Goal: Information Seeking & Learning: Learn about a topic

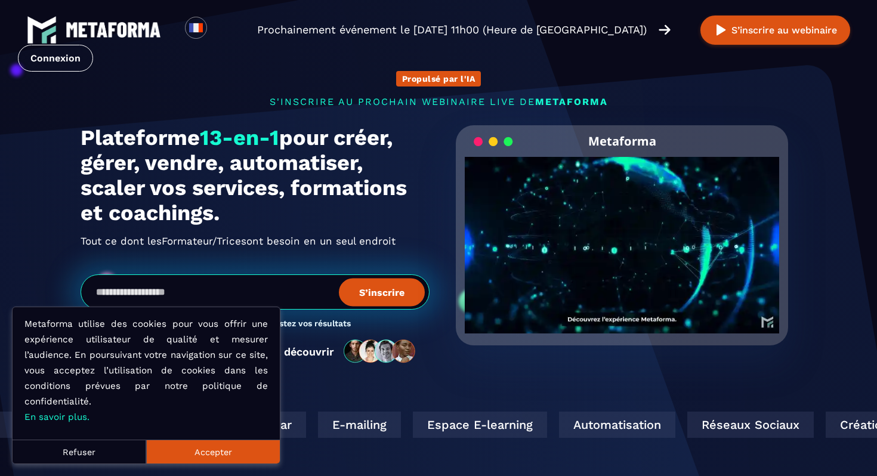
click at [228, 452] on button "Accepter" at bounding box center [213, 452] width 134 height 24
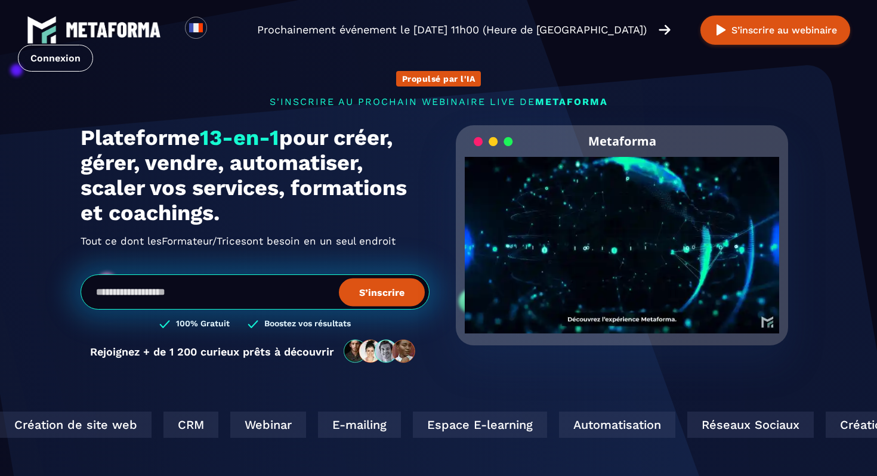
drag, startPoint x: 174, startPoint y: 164, endPoint x: 306, endPoint y: 209, distance: 139.2
click at [307, 209] on h1 "Plateforme 13-en-1 pour créer, gérer, vendre, automatiser, scaler vos services,…" at bounding box center [255, 175] width 349 height 100
click at [306, 209] on h1 "Plateforme 13-en-1 pour créer, gérer, vendre, automatiser, scaler vos services,…" at bounding box center [255, 175] width 349 height 100
drag, startPoint x: 306, startPoint y: 209, endPoint x: 314, endPoint y: 146, distance: 63.7
click at [314, 146] on h1 "Plateforme 13-en-1 pour créer, gérer, vendre, automatiser, scaler vos services,…" at bounding box center [255, 175] width 349 height 100
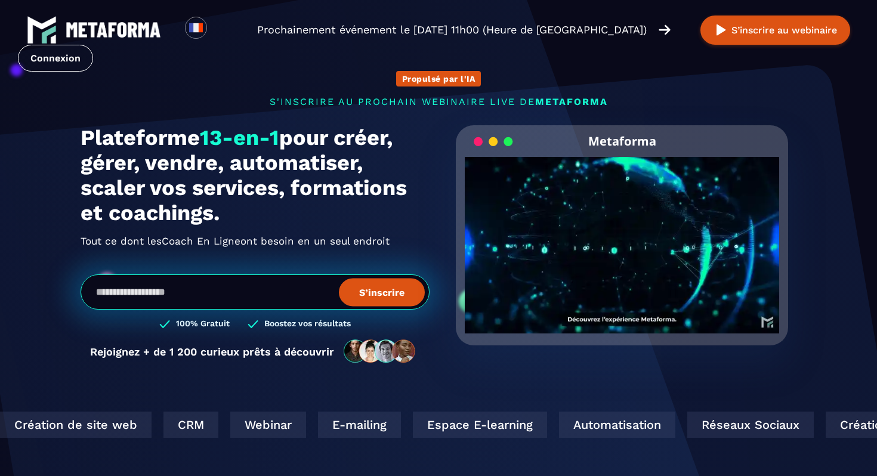
click at [311, 147] on h1 "Plateforme 13-en-1 pour créer, gérer, vendre, automatiser, scaler vos services,…" at bounding box center [255, 175] width 349 height 100
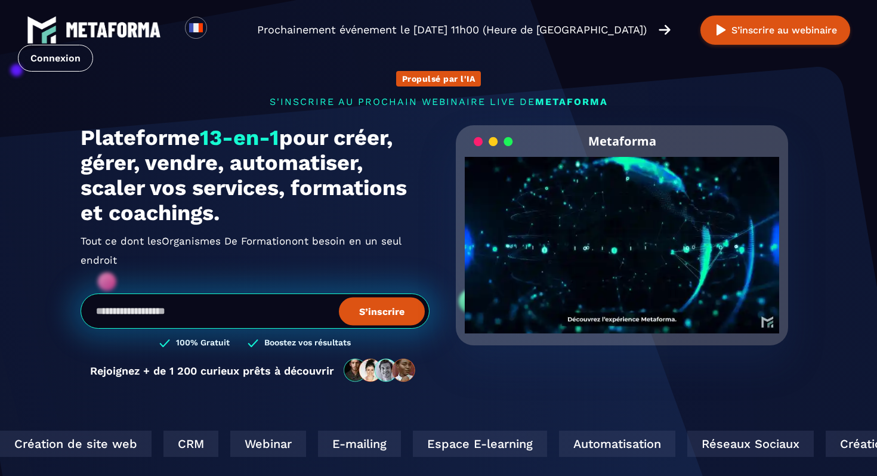
drag, startPoint x: 288, startPoint y: 144, endPoint x: 344, endPoint y: 205, distance: 82.7
click at [344, 205] on h1 "Plateforme 13-en-1 pour créer, gérer, vendre, automatiser, scaler vos services,…" at bounding box center [255, 175] width 349 height 100
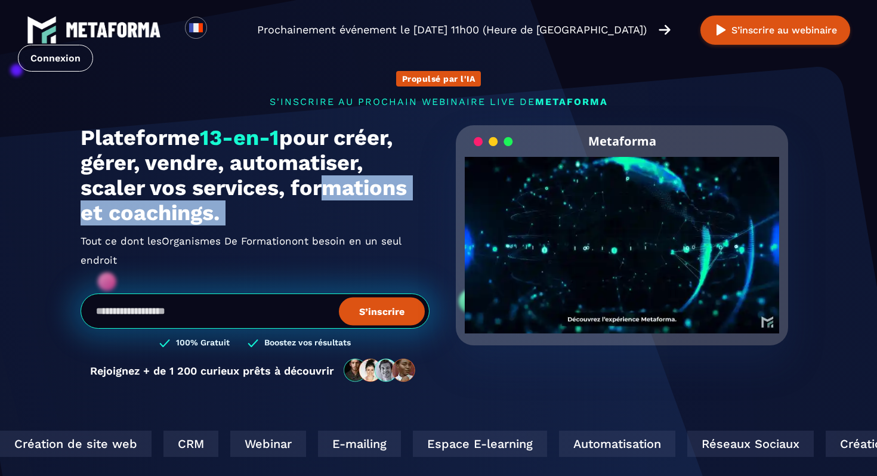
drag, startPoint x: 316, startPoint y: 180, endPoint x: 344, endPoint y: 228, distance: 55.6
click at [344, 230] on div "Plateforme 13-en-1 pour créer, gérer, vendre, automatiser, scaler vos services,…" at bounding box center [255, 197] width 349 height 144
click at [344, 228] on div "Plateforme 13-en-1 pour créer, gérer, vendre, automatiser, scaler vos services,…" at bounding box center [255, 197] width 349 height 144
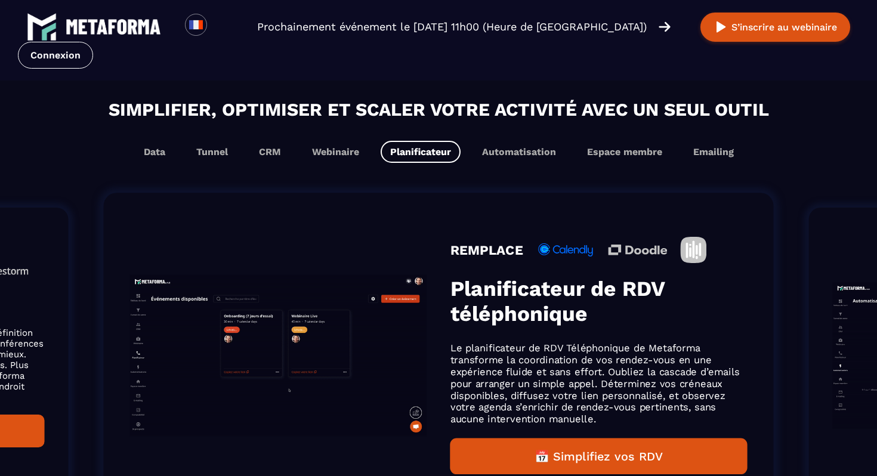
scroll to position [706, 0]
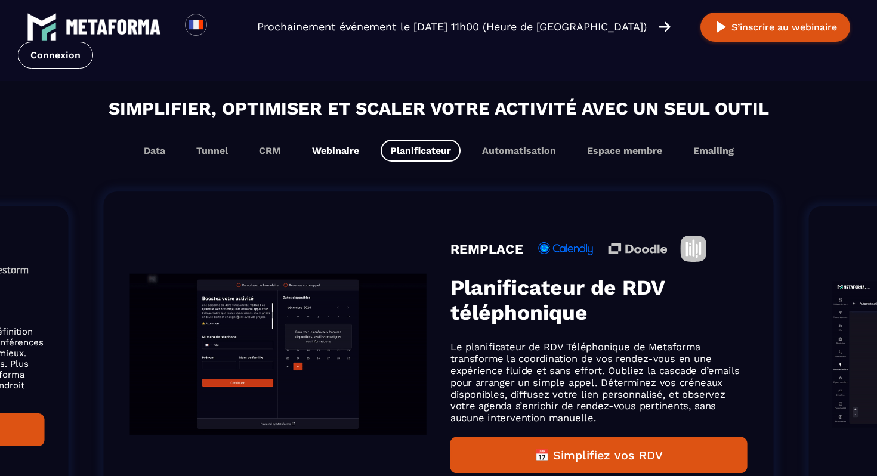
click at [320, 156] on button "Webinaire" at bounding box center [335, 151] width 66 height 22
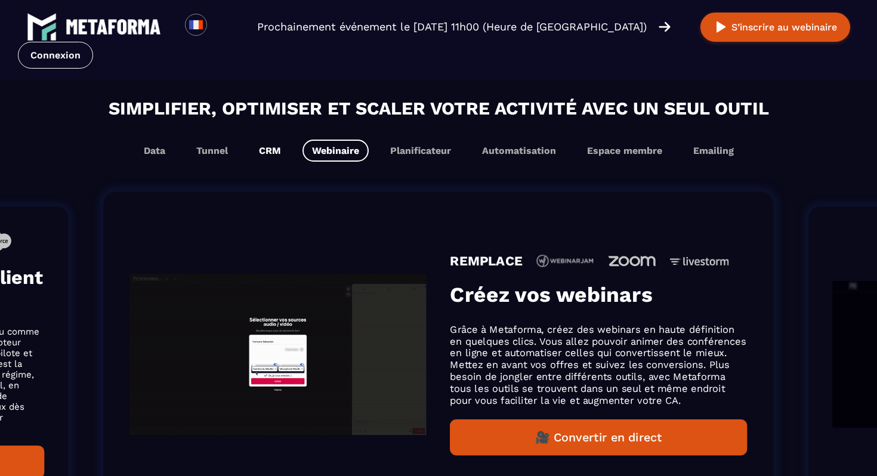
click at [271, 152] on button "CRM" at bounding box center [269, 151] width 41 height 22
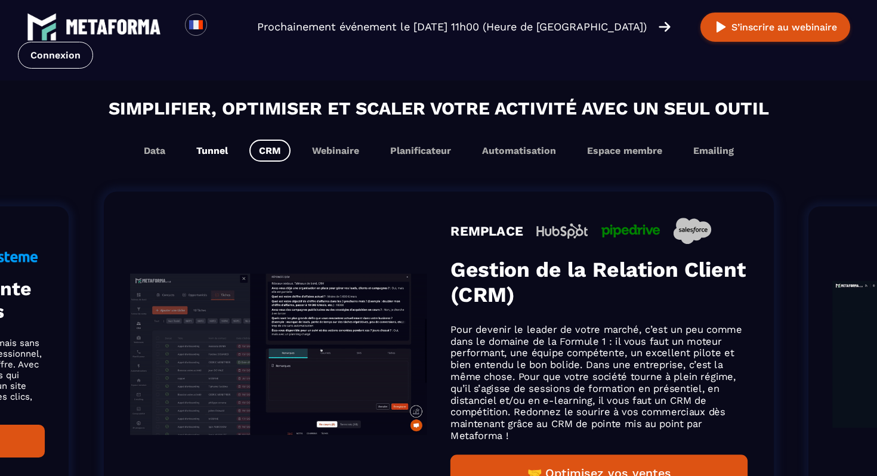
click at [211, 149] on button "Tunnel" at bounding box center [212, 151] width 51 height 22
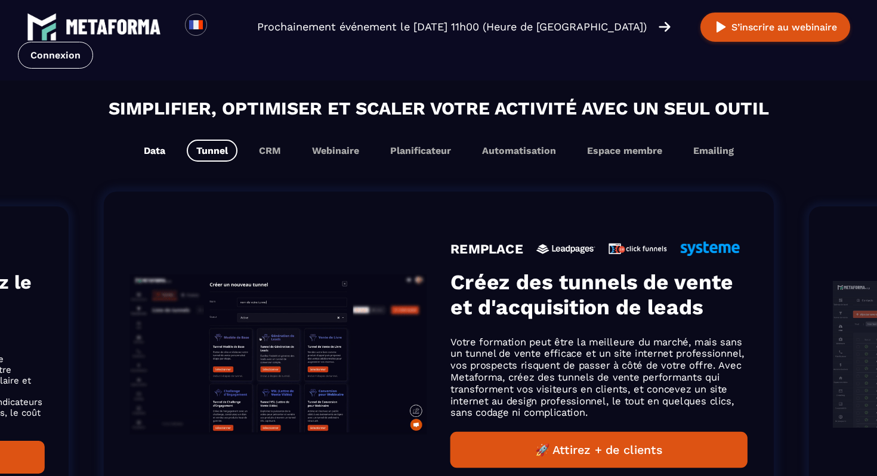
click at [157, 153] on button "Data" at bounding box center [154, 151] width 41 height 22
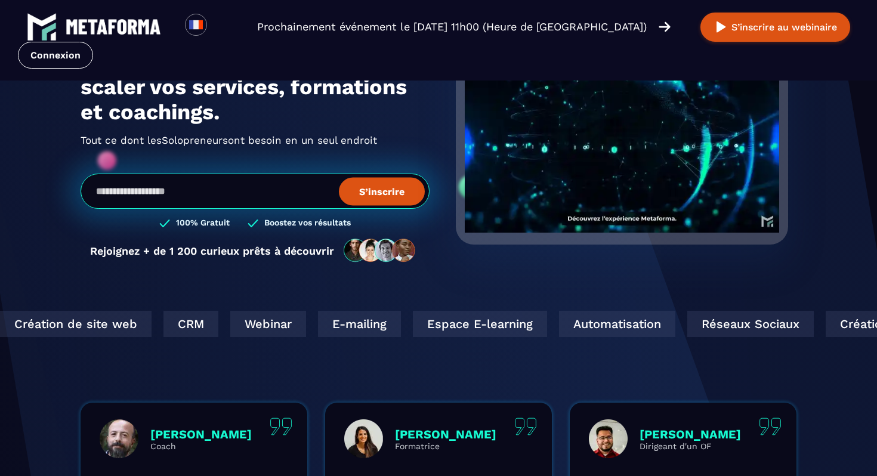
scroll to position [0, 0]
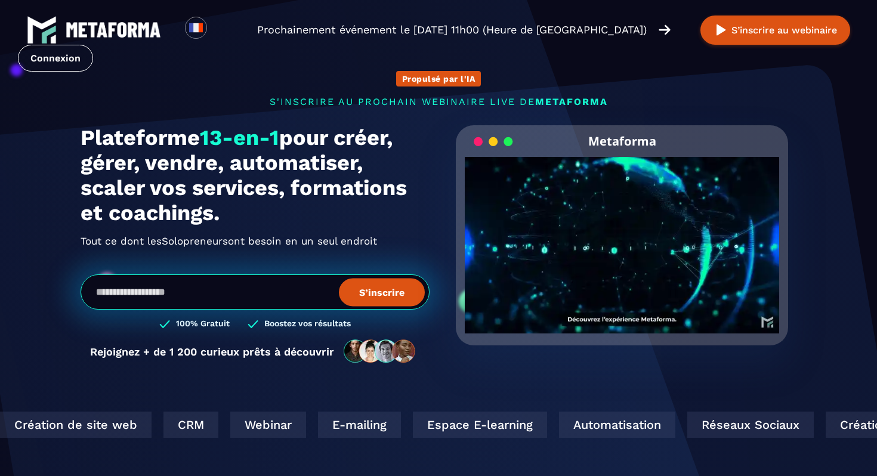
click at [182, 218] on h1 "Plateforme 13-en-1 pour créer, gérer, vendre, automatiser, scaler vos services,…" at bounding box center [255, 175] width 349 height 100
click at [239, 201] on h1 "Plateforme 13-en-1 pour créer, gérer, vendre, automatiser, scaler vos services,…" at bounding box center [255, 175] width 349 height 100
click at [239, 194] on h1 "Plateforme 13-en-1 pour créer, gérer, vendre, automatiser, scaler vos services,…" at bounding box center [255, 175] width 349 height 100
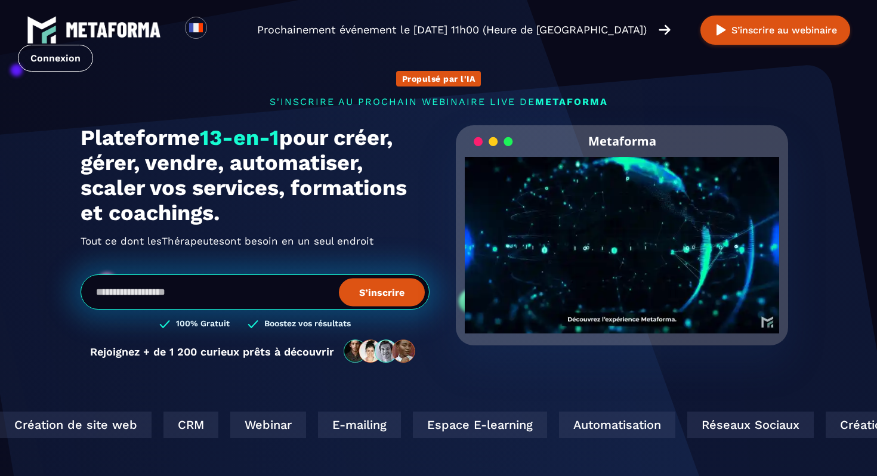
click at [163, 215] on h1 "Plateforme 13-en-1 pour créer, gérer, vendre, automatiser, scaler vos services,…" at bounding box center [255, 175] width 349 height 100
click at [267, 190] on h1 "Plateforme 13-en-1 pour créer, gérer, vendre, automatiser, scaler vos services,…" at bounding box center [255, 175] width 349 height 100
drag, startPoint x: 234, startPoint y: 188, endPoint x: 220, endPoint y: 195, distance: 16.0
click at [220, 196] on h1 "Plateforme 13-en-1 pour créer, gérer, vendre, automatiser, scaler vos services,…" at bounding box center [255, 175] width 349 height 100
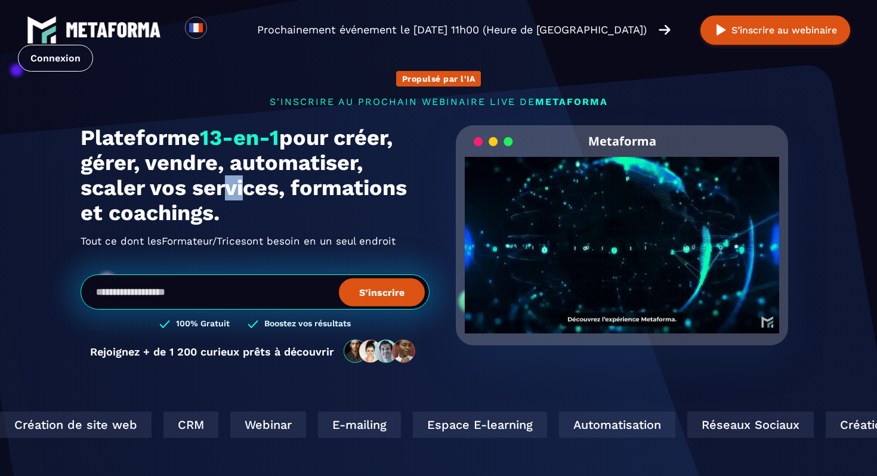
click at [220, 195] on h1 "Plateforme 13-en-1 pour créer, gérer, vendre, automatiser, scaler vos services,…" at bounding box center [255, 175] width 349 height 100
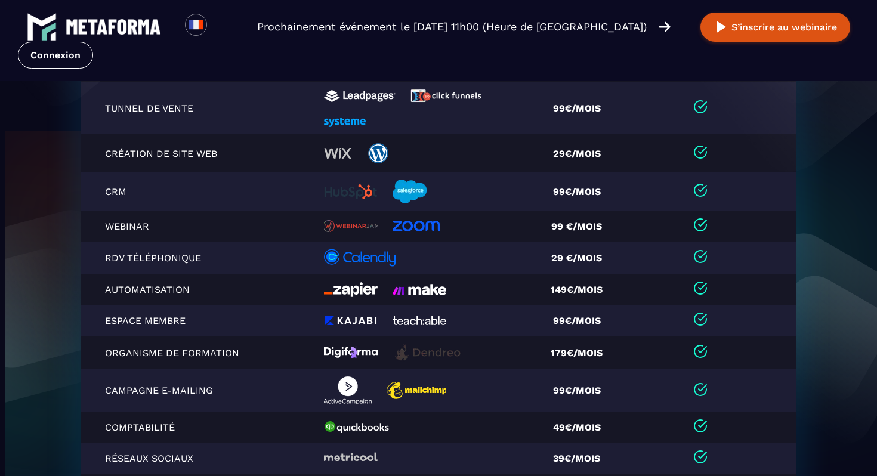
scroll to position [2544, 0]
drag, startPoint x: 552, startPoint y: 291, endPoint x: 601, endPoint y: 290, distance: 48.3
click at [602, 291] on td "149€/mois" at bounding box center [581, 289] width 103 height 31
click at [601, 290] on td "149€/mois" at bounding box center [581, 289] width 103 height 31
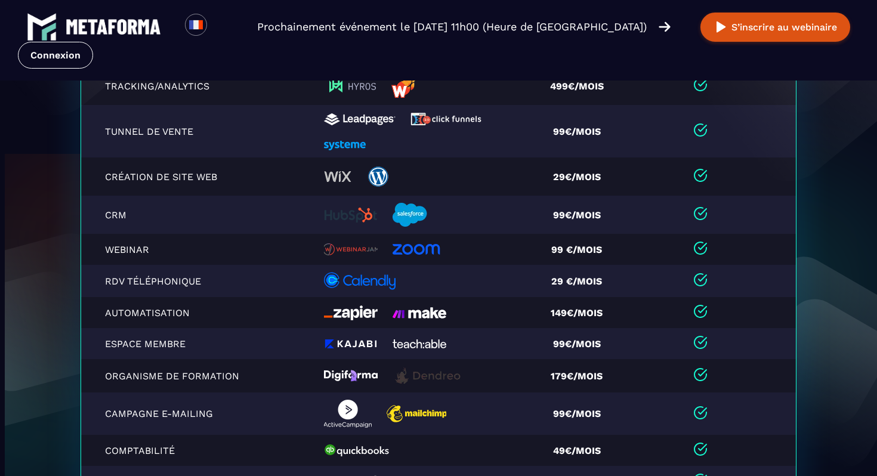
scroll to position [14, 0]
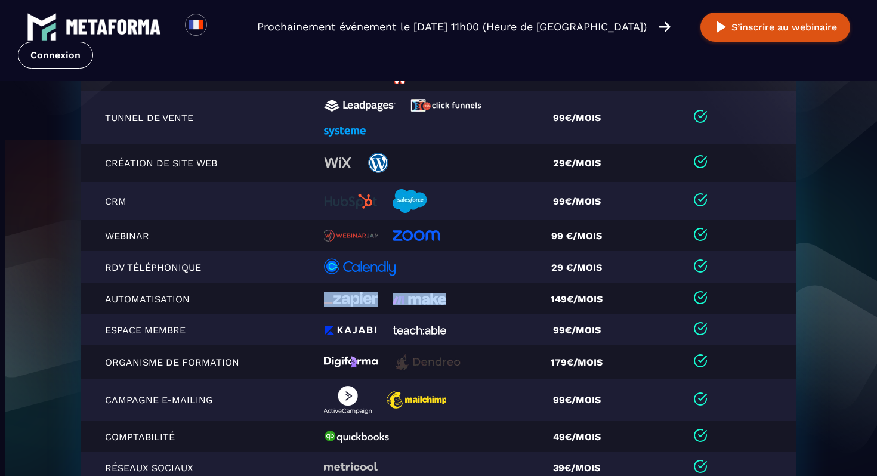
drag, startPoint x: 293, startPoint y: 306, endPoint x: 481, endPoint y: 304, distance: 188.5
click at [483, 305] on tr "Automatisation 149€/mois" at bounding box center [438, 298] width 715 height 31
drag, startPoint x: 554, startPoint y: 299, endPoint x: 610, endPoint y: 298, distance: 56.7
click at [611, 298] on td "149€/mois" at bounding box center [581, 298] width 103 height 31
click at [610, 298] on td "149€/mois" at bounding box center [581, 298] width 103 height 31
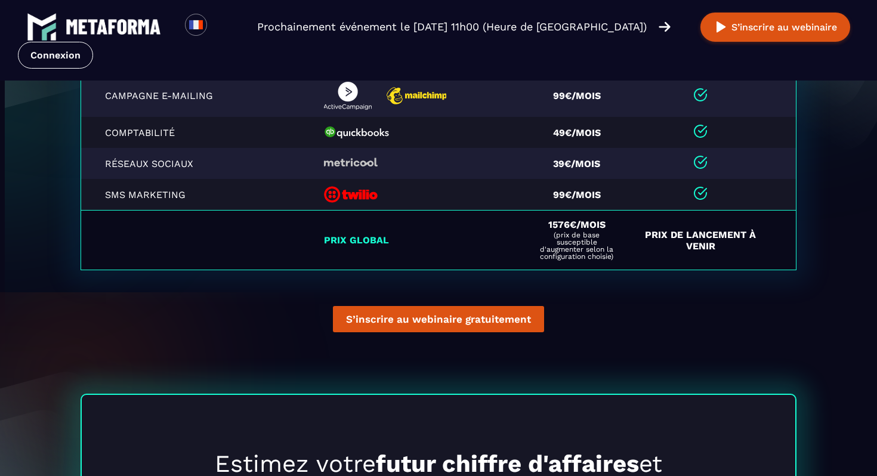
scroll to position [2983, 0]
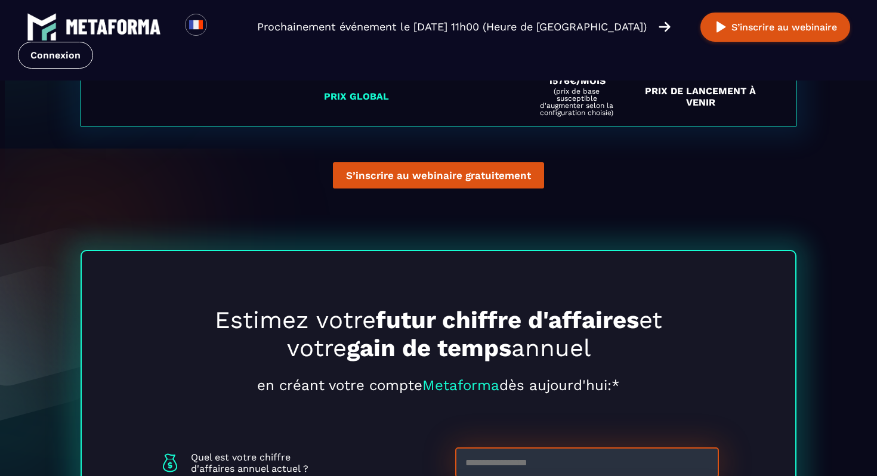
click at [696, 102] on td "Prix de Lancement à venir" at bounding box center [714, 97] width 164 height 60
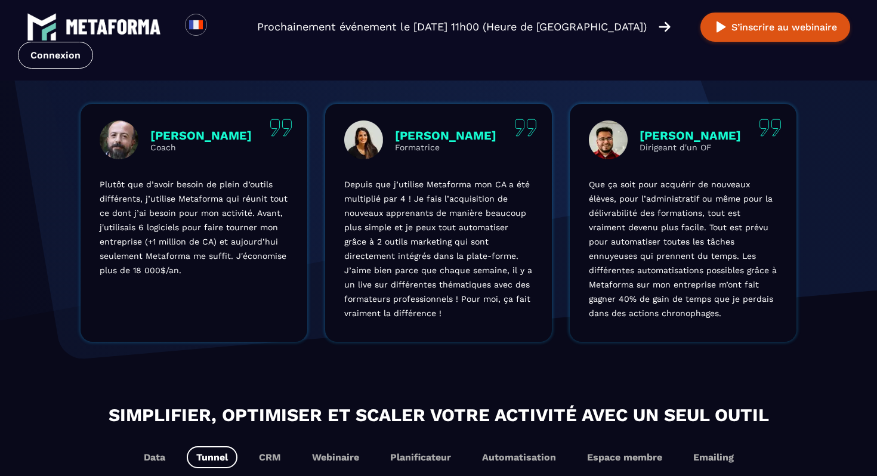
scroll to position [0, 0]
